Goal: Task Accomplishment & Management: Manage account settings

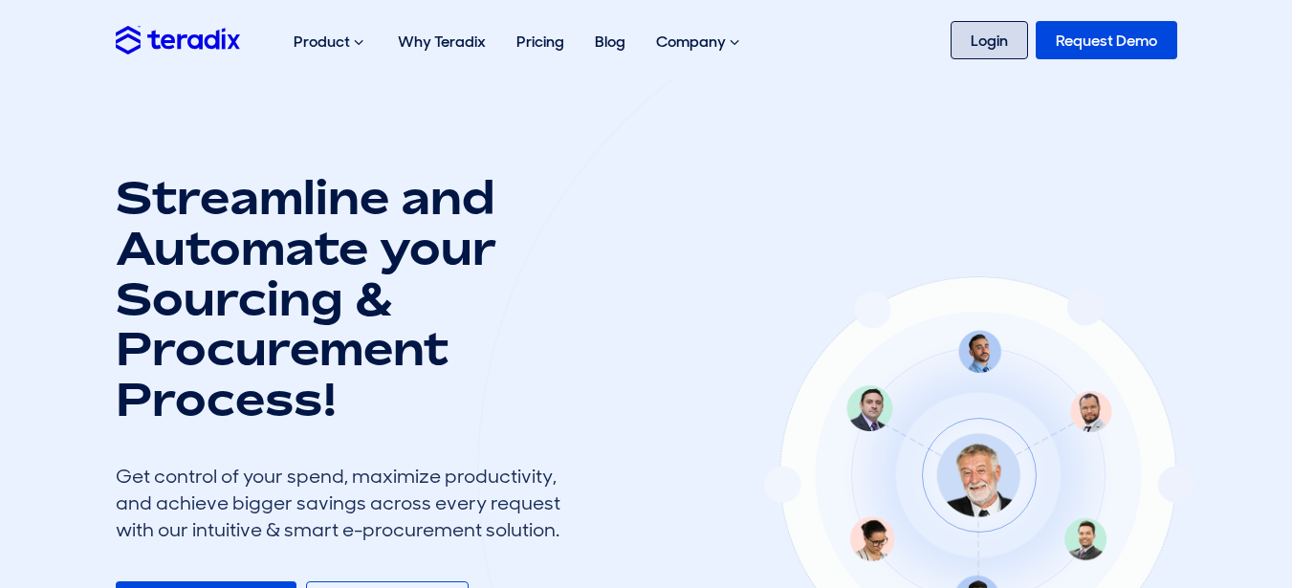
click at [1017, 49] on link "Login" at bounding box center [989, 40] width 77 height 38
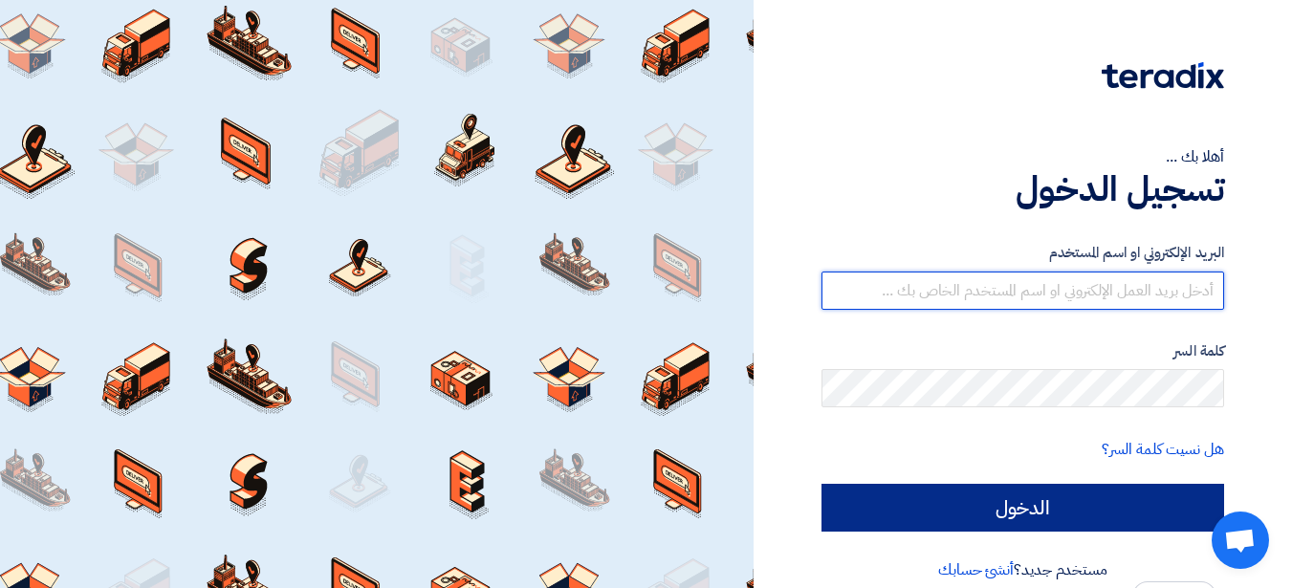
type input "[PERSON_NAME][EMAIL_ADDRESS][PERSON_NAME][DOMAIN_NAME]"
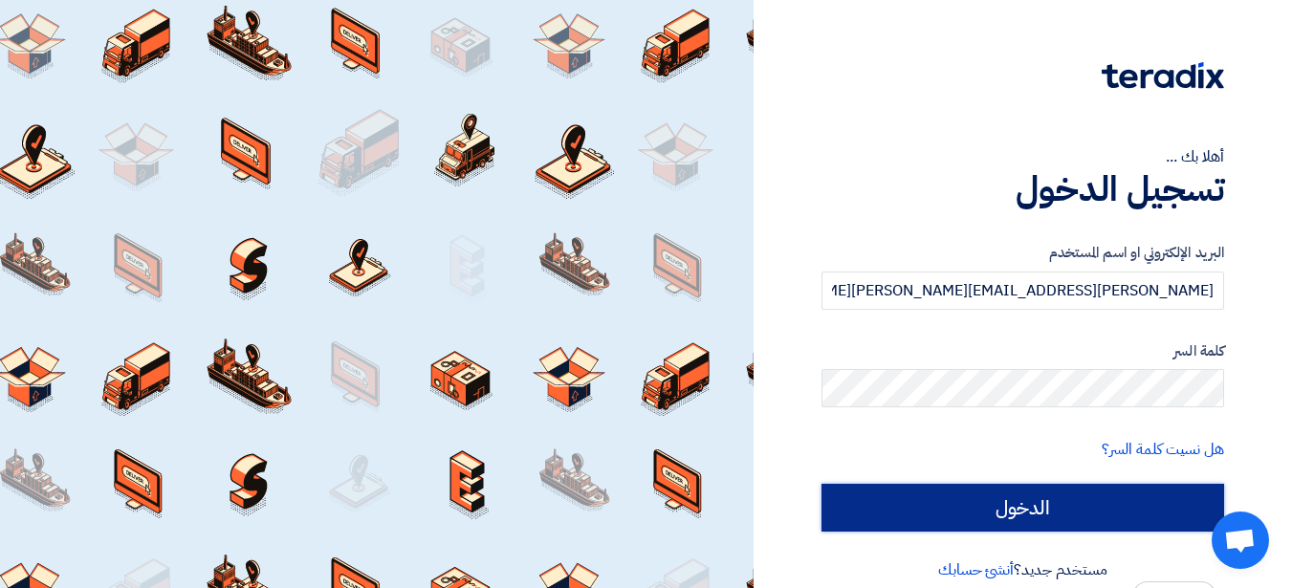
click at [880, 492] on input "الدخول" at bounding box center [1023, 508] width 403 height 48
type input "Sign in"
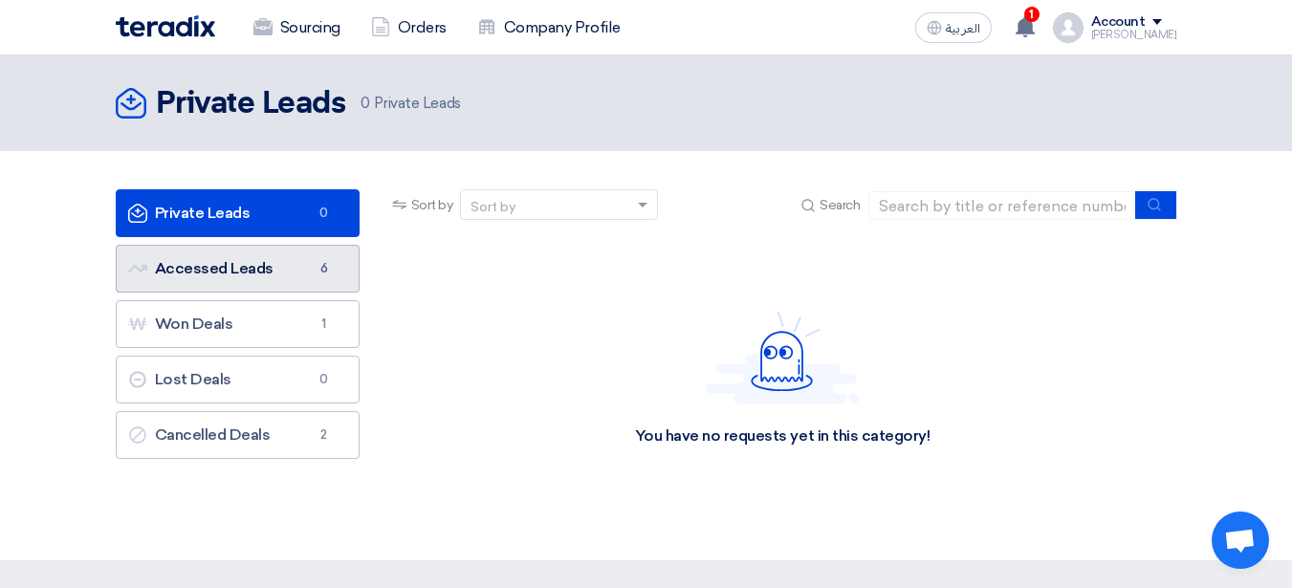
click at [314, 278] on link "Accessed Leads Accessed Leads 6" at bounding box center [238, 269] width 244 height 48
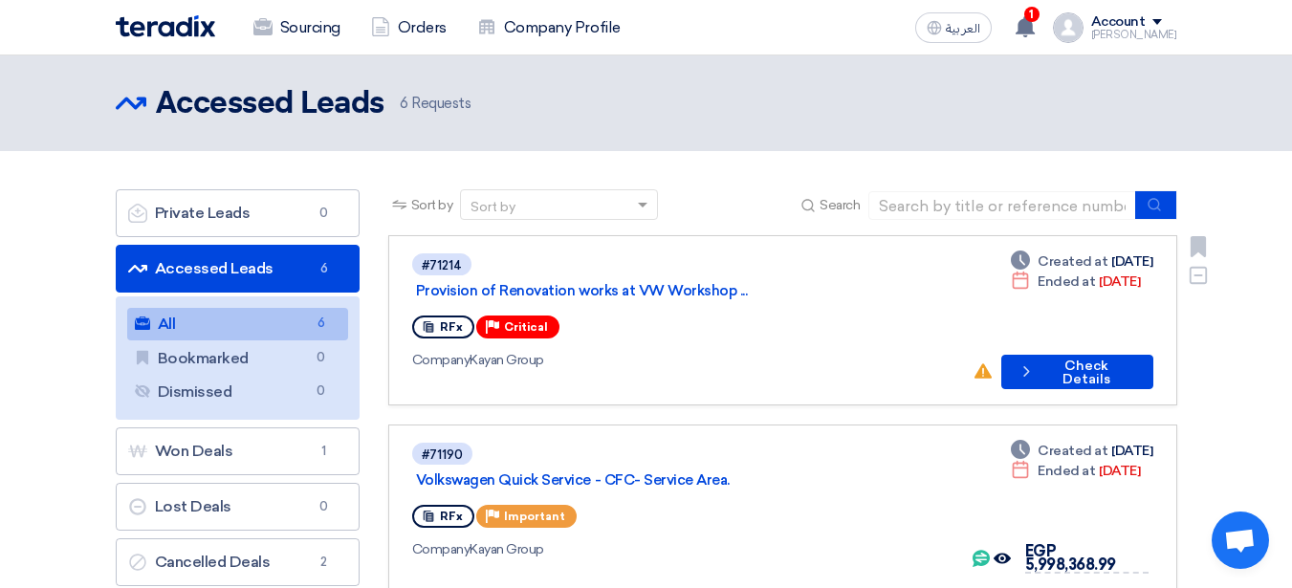
scroll to position [96, 0]
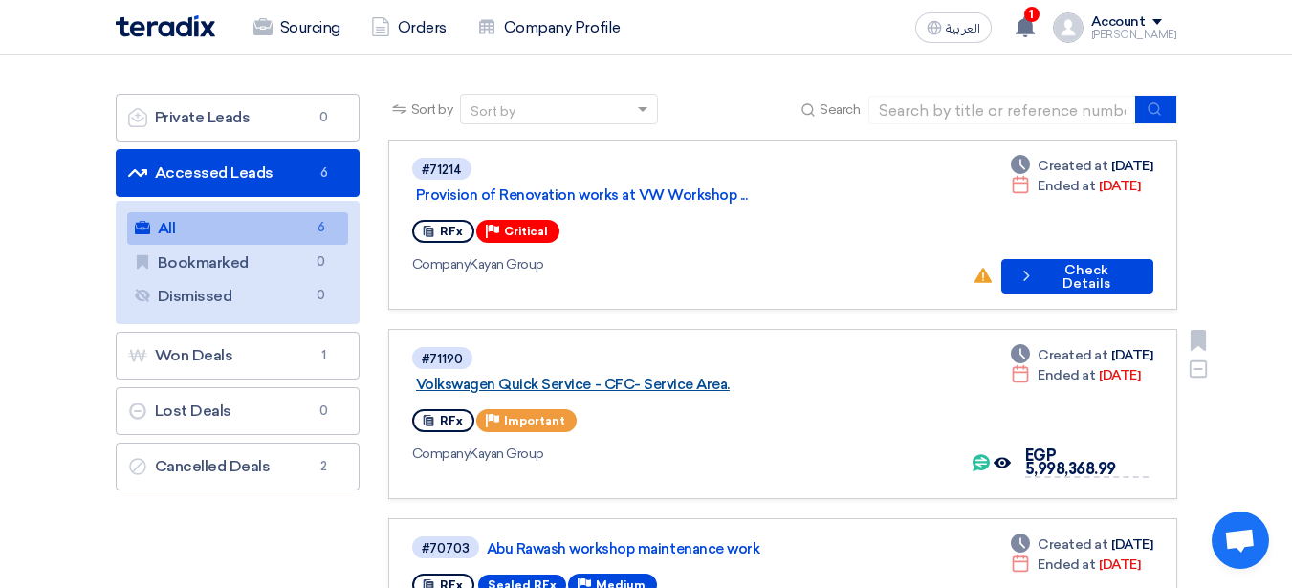
click at [633, 376] on link "Volkswagen Quick Service - CFC- Service Area." at bounding box center [655, 384] width 478 height 17
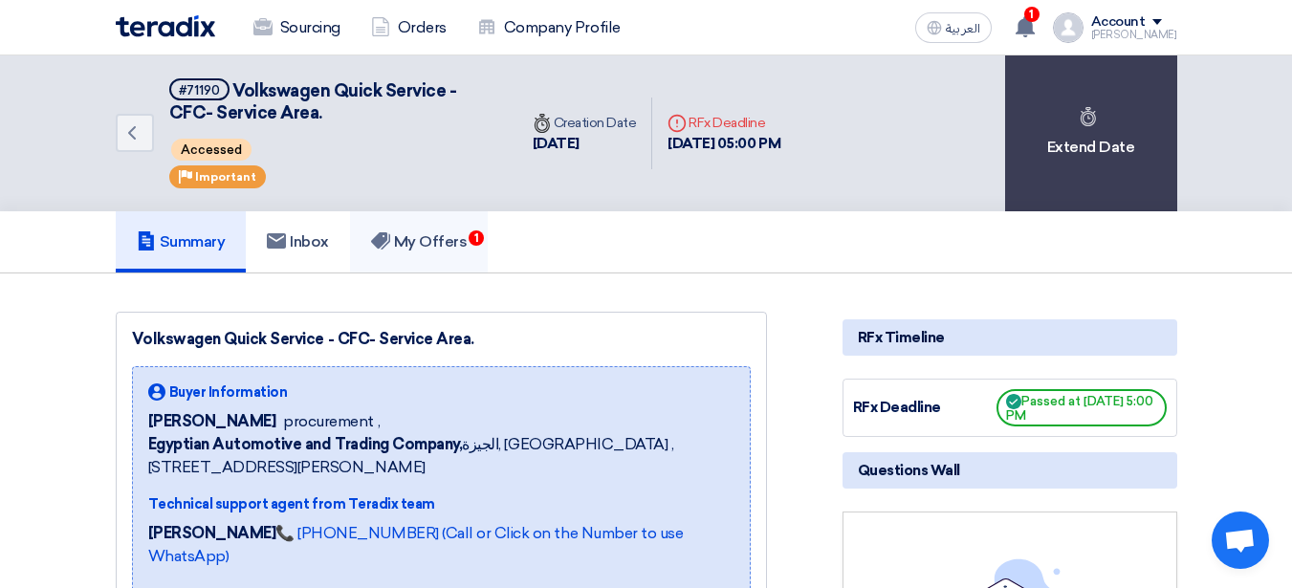
click at [448, 250] on h5 "My Offers 1" at bounding box center [419, 241] width 97 height 19
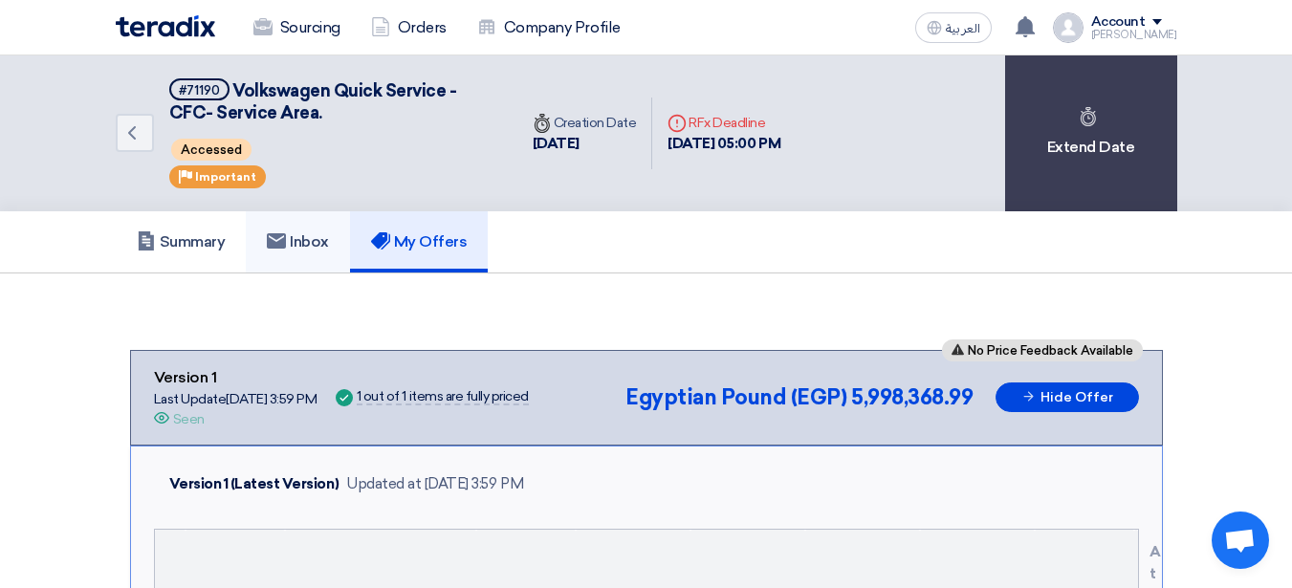
click at [297, 261] on link "Inbox" at bounding box center [298, 241] width 104 height 61
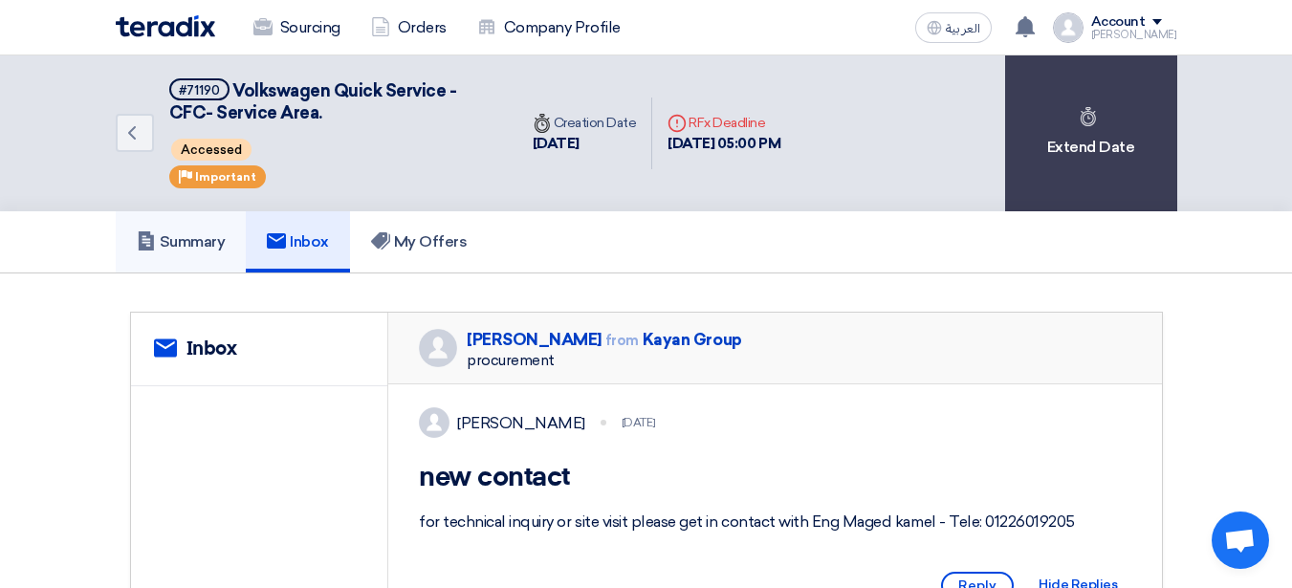
click at [158, 243] on h5 "Summary" at bounding box center [181, 241] width 89 height 19
